Goal: Find specific page/section: Locate item on page

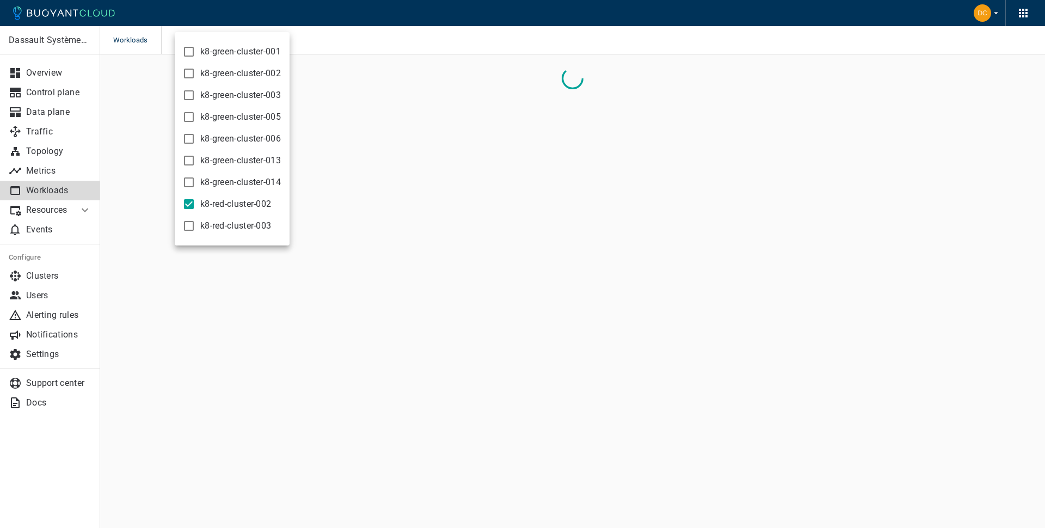
click at [258, 205] on span "k8-red-cluster-002" at bounding box center [235, 204] width 71 height 11
click at [195, 205] on input "k8-red-cluster-002" at bounding box center [188, 204] width 13 height 13
checkbox input "false"
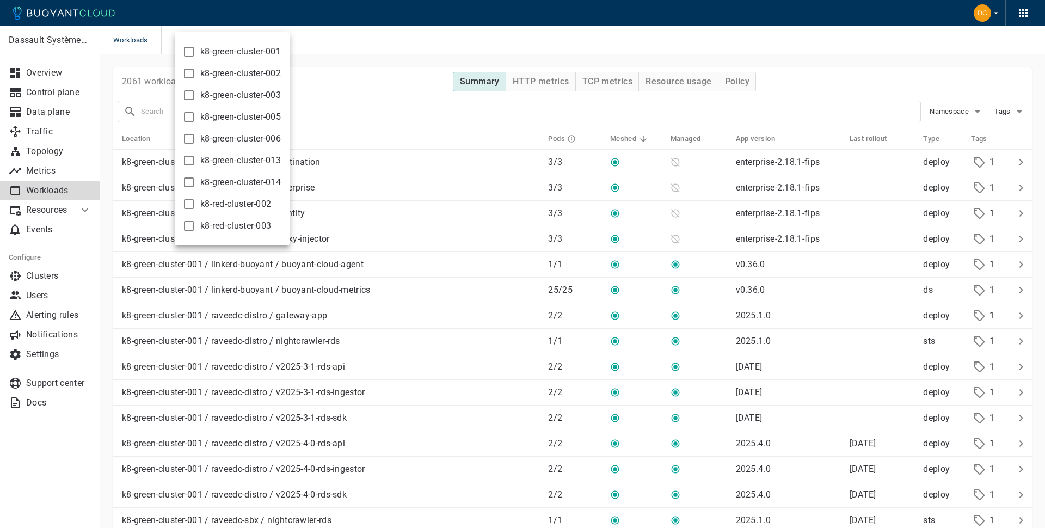
click at [252, 220] on span "k8-red-cluster-003" at bounding box center [235, 225] width 71 height 11
click at [195, 220] on input "k8-red-cluster-003" at bounding box center [188, 225] width 13 height 13
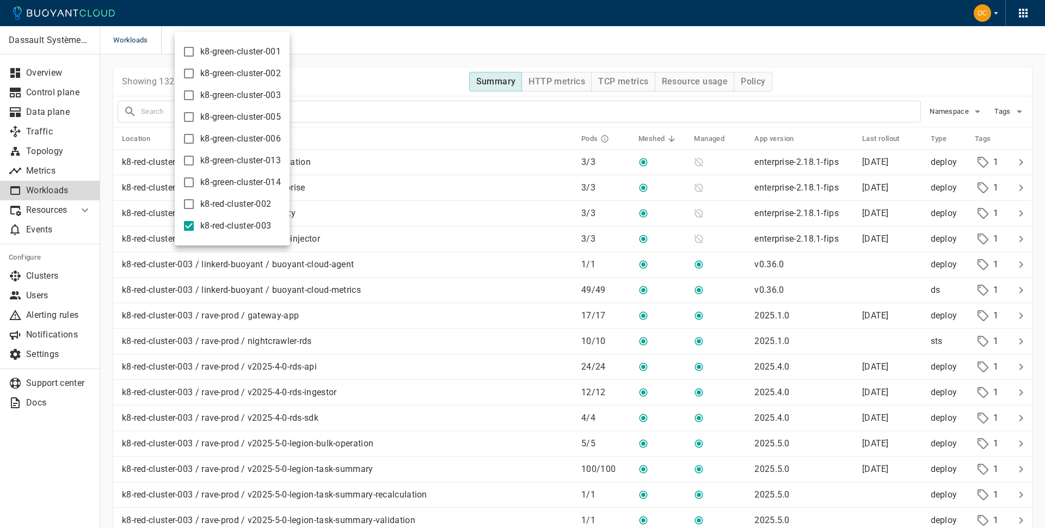
click at [254, 228] on span "k8-red-cluster-003" at bounding box center [235, 225] width 71 height 11
click at [195, 228] on input "k8-red-cluster-003" at bounding box center [188, 225] width 13 height 13
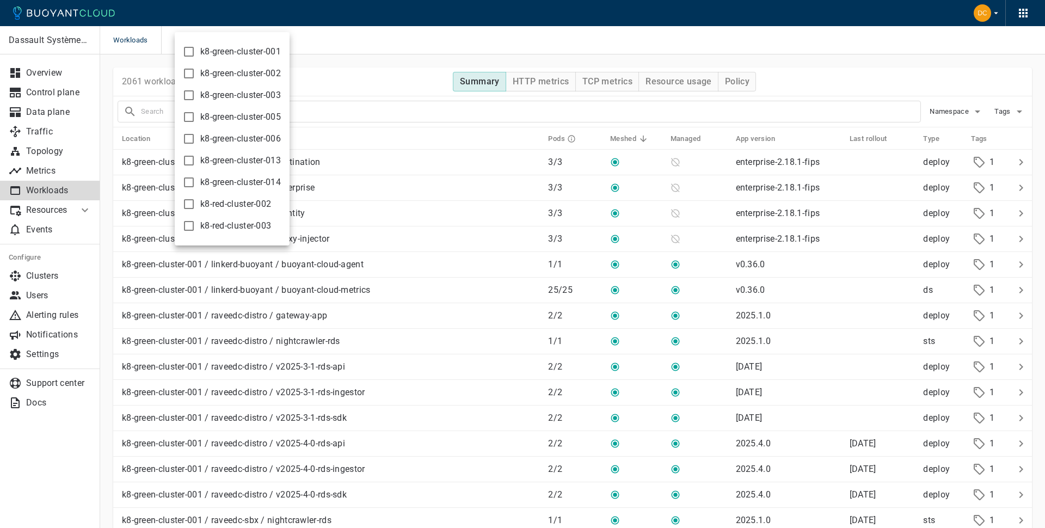
click at [254, 228] on span "k8-red-cluster-003" at bounding box center [235, 225] width 71 height 11
click at [195, 228] on input "k8-red-cluster-003" at bounding box center [188, 225] width 13 height 13
checkbox input "true"
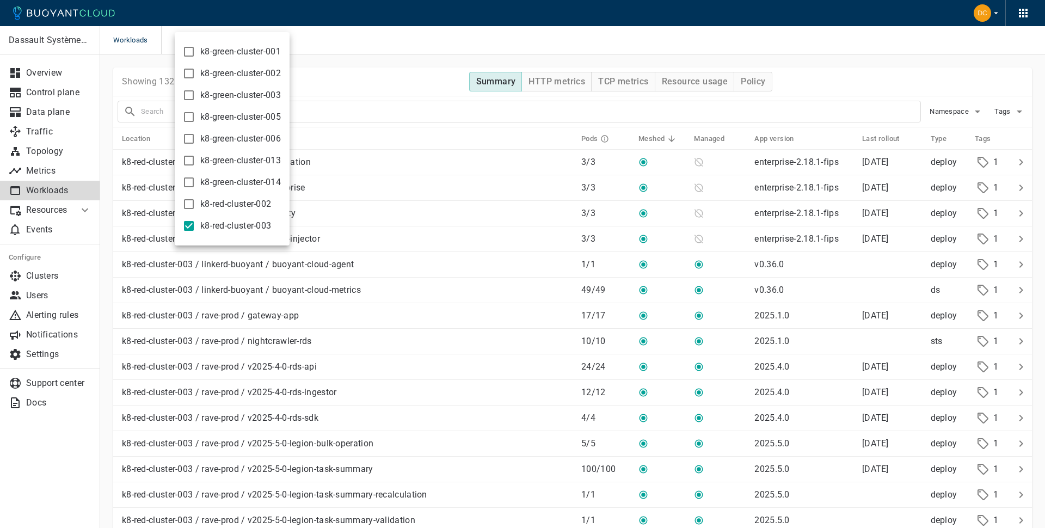
drag, startPoint x: 392, startPoint y: 81, endPoint x: 378, endPoint y: 96, distance: 20.8
click at [392, 81] on div at bounding box center [522, 264] width 1045 height 528
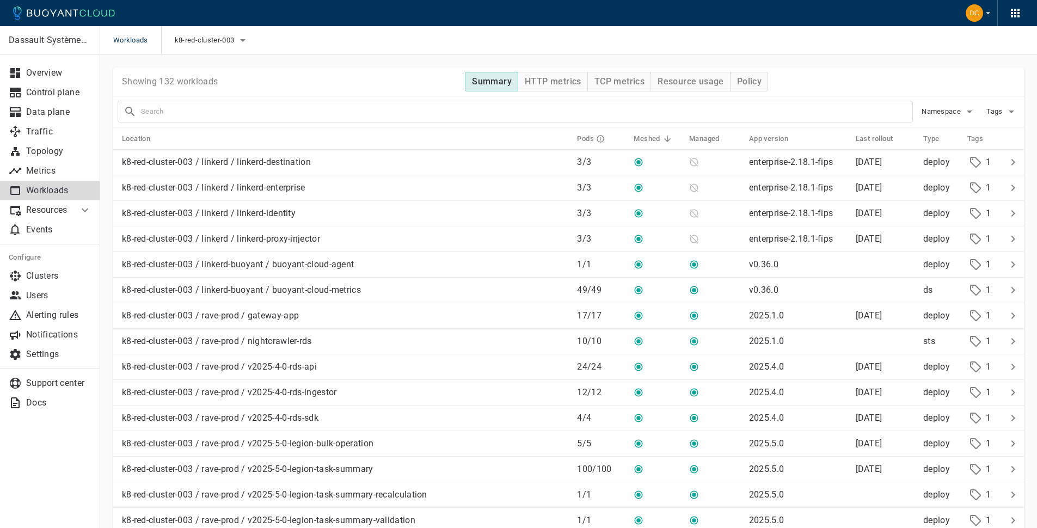
click at [367, 116] on input "text" at bounding box center [526, 111] width 771 height 15
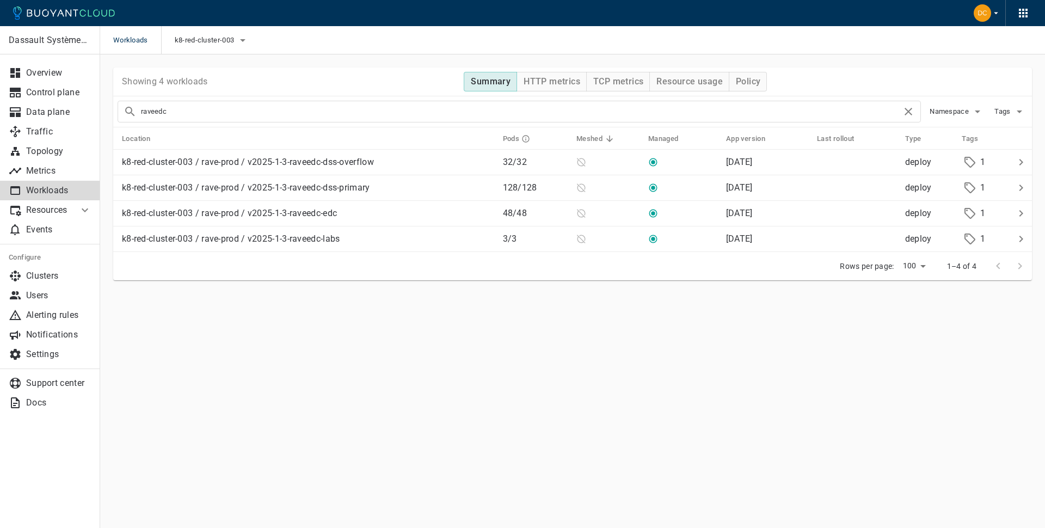
click at [310, 113] on input "raveedc" at bounding box center [521, 111] width 761 height 15
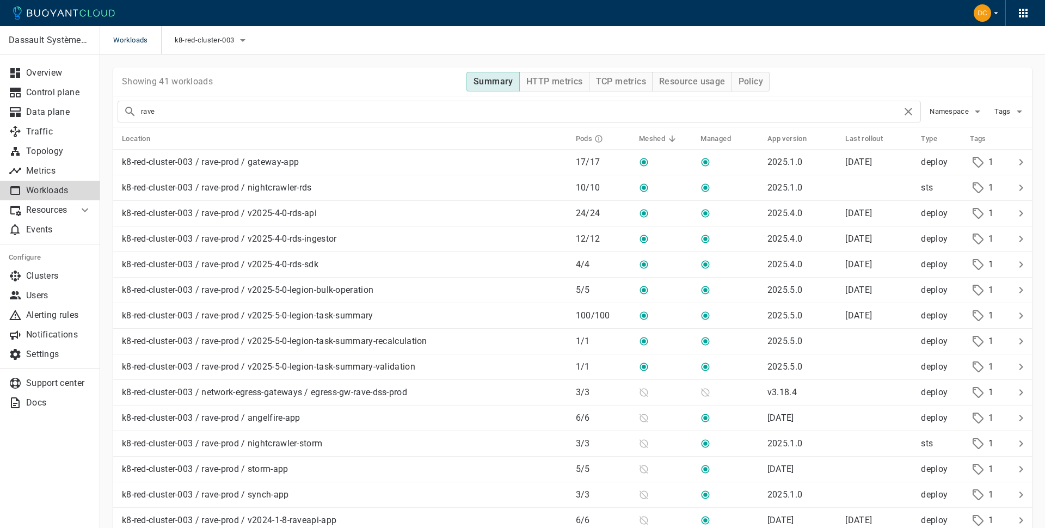
type input "rave"
drag, startPoint x: 323, startPoint y: 189, endPoint x: 251, endPoint y: 189, distance: 71.8
click at [251, 189] on div "k8-red-cluster-003 / rave-prod / nightcrawler-rds" at bounding box center [340, 185] width 445 height 15
copy p "nightcrawler-rds"
click at [364, 77] on div "Showing 41 workloads Summary HTTP metrics TCP metrics Resource usage Policy" at bounding box center [568, 81] width 911 height 29
